Goal: Information Seeking & Learning: Learn about a topic

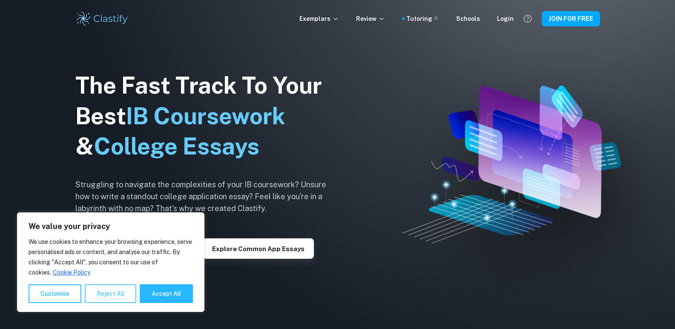
click at [105, 297] on button "Reject All" at bounding box center [111, 293] width 52 height 19
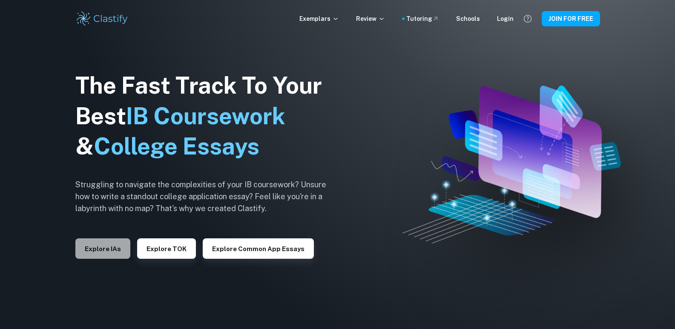
click at [100, 248] on button "Explore IAs" at bounding box center [102, 248] width 55 height 20
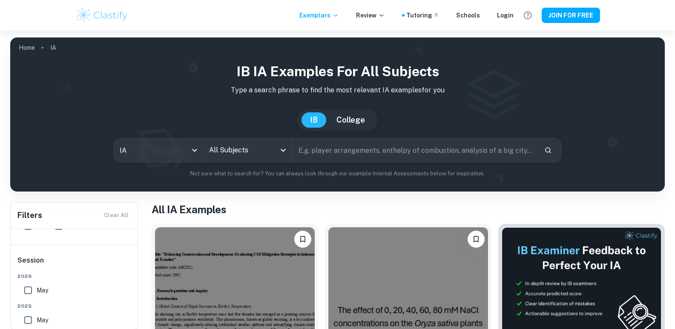
click at [244, 153] on input "All Subjects" at bounding box center [241, 150] width 69 height 16
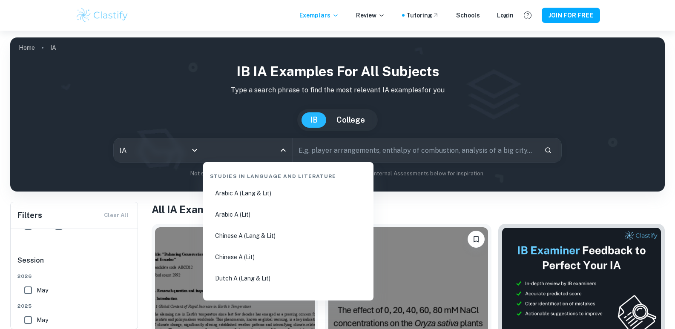
type input "s"
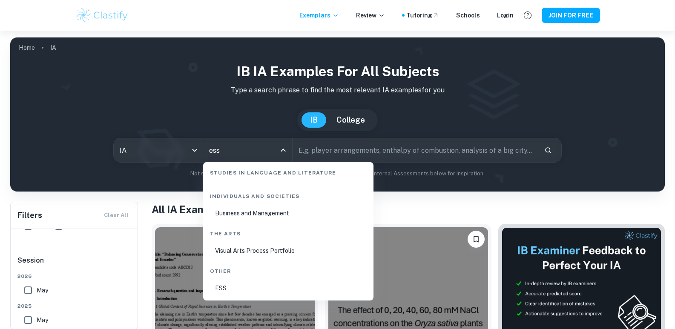
scroll to position [40, 0]
click at [222, 283] on li "ESS" at bounding box center [287, 288] width 163 height 20
type input "ESS"
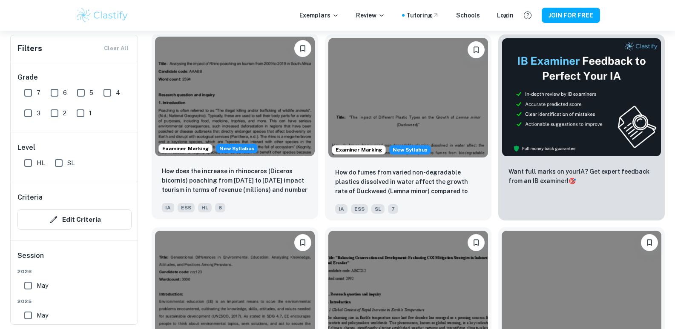
scroll to position [305, 0]
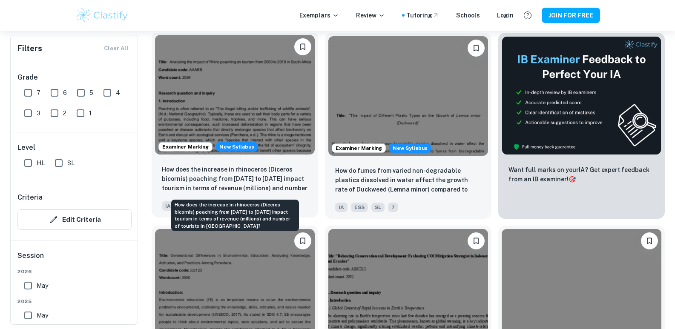
click at [272, 172] on p "How does the increase in rhinoceros (Diceros bicornis) poaching from [DATE] to …" at bounding box center [235, 179] width 146 height 29
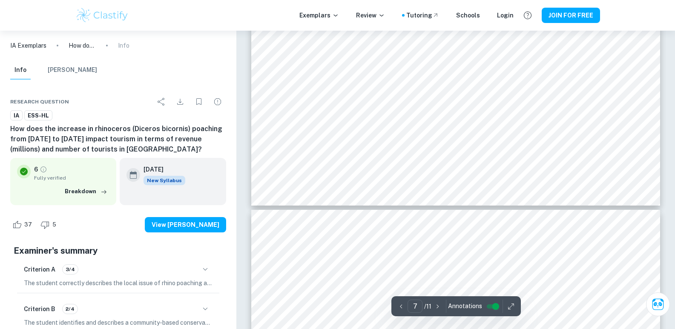
scroll to position [3659, 0]
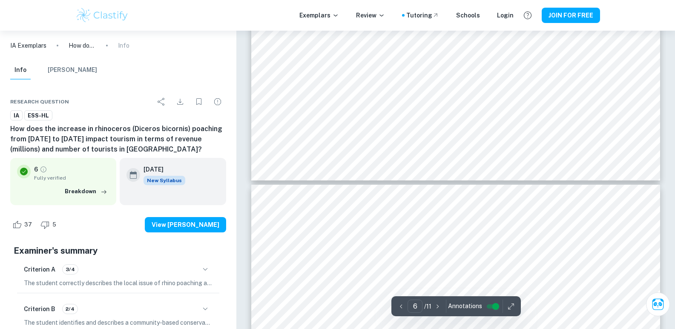
type input "5"
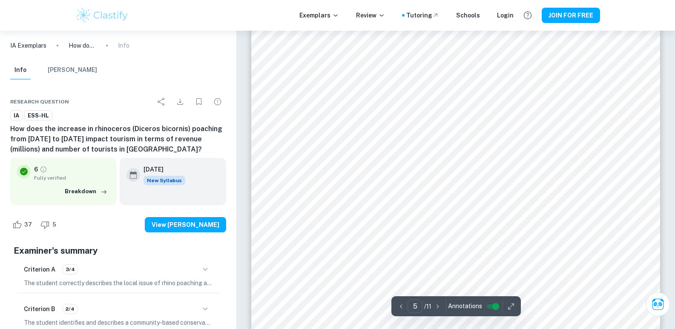
scroll to position [2285, 0]
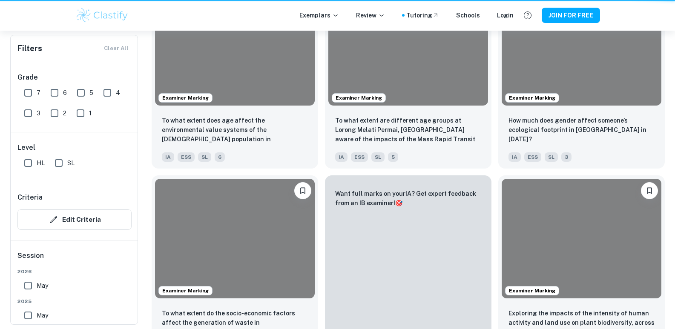
scroll to position [342, 0]
